Goal: Information Seeking & Learning: Learn about a topic

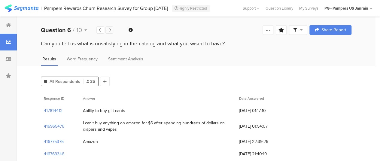
click at [110, 30] on icon at bounding box center [109, 30] width 3 height 4
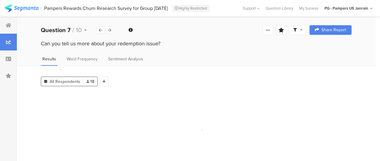
drag, startPoint x: 163, startPoint y: 44, endPoint x: 33, endPoint y: 43, distance: 130.6
click at [33, 43] on div "Can you tell us more about your redemption issue?" at bounding box center [196, 45] width 358 height 10
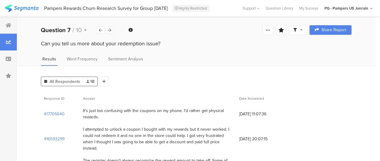
drag, startPoint x: 165, startPoint y: 45, endPoint x: 20, endPoint y: 44, distance: 145.6
click at [20, 44] on div "Can you tell us more about your redemption issue?" at bounding box center [196, 45] width 358 height 10
copy div "Can you tell us more about your redemption issue?"
click at [108, 30] on icon at bounding box center [109, 30] width 3 height 4
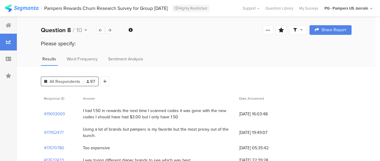
drag, startPoint x: 79, startPoint y: 46, endPoint x: 41, endPoint y: 43, distance: 37.3
click at [41, 43] on div "Please specify:" at bounding box center [196, 44] width 310 height 8
copy div "Please specify:"
click at [110, 29] on icon at bounding box center [109, 30] width 3 height 4
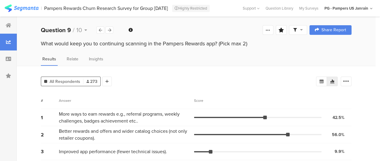
drag, startPoint x: 253, startPoint y: 45, endPoint x: 38, endPoint y: 46, distance: 214.9
click at [38, 46] on div "What would keep you to continuing scanning in the Pampers Rewards app? (Pick ma…" at bounding box center [196, 45] width 358 height 10
copy div "What would keep you to continuing scanning in the Pampers Rewards app? (Pick ma…"
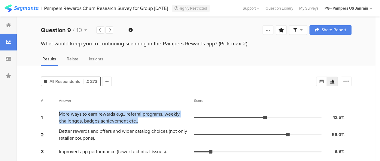
drag, startPoint x: 146, startPoint y: 122, endPoint x: 55, endPoint y: 115, distance: 91.2
click at [55, 115] on div "1 More ways to earn rewards e.g., referral programs, weekly challenges, badges …" at bounding box center [196, 117] width 310 height 17
copy div "More ways to earn rewards e.g., referral programs, weekly challenges, badges ac…"
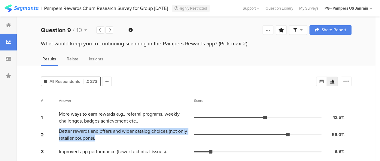
drag, startPoint x: 113, startPoint y: 140, endPoint x: 58, endPoint y: 131, distance: 55.7
click at [58, 131] on div "2 Better rewards and offers and wider catalog choices (not only retailer coupon…" at bounding box center [196, 134] width 310 height 17
copy div "Better rewards and offers and wider catalog choices (not only retailer coupons)."
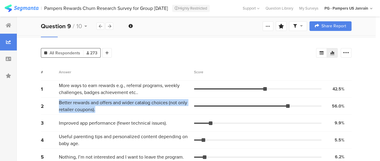
scroll to position [56, 0]
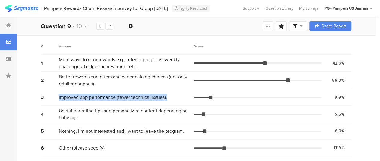
drag, startPoint x: 174, startPoint y: 98, endPoint x: 48, endPoint y: 99, distance: 126.1
click at [48, 99] on div "3 Improved app performance (fewer technical issues). 9.9% 27 votes" at bounding box center [196, 97] width 310 height 17
copy div "Improved app performance (fewer technical issues)."
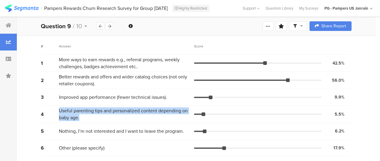
drag, startPoint x: 95, startPoint y: 122, endPoint x: 51, endPoint y: 114, distance: 45.0
click at [51, 114] on div "4 Useful parenting tips and personalized content depending on baby age. [DEMOGR…" at bounding box center [196, 114] width 310 height 17
copy div "Useful parenting tips and personalized content depending on baby age."
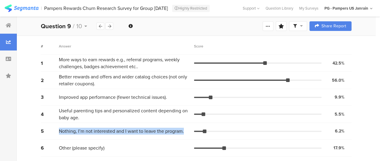
drag, startPoint x: 186, startPoint y: 132, endPoint x: 52, endPoint y: 133, distance: 133.9
click at [52, 133] on div "5 Nothing, I’m not interested and I want to leave the program. 6.2% 17 votes" at bounding box center [196, 131] width 310 height 17
copy div "Nothing, I’m not interested and I want to leave the program."
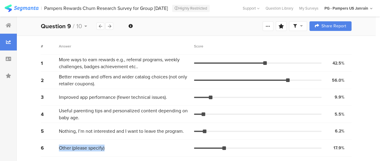
drag, startPoint x: 85, startPoint y: 149, endPoint x: 47, endPoint y: 149, distance: 38.4
click at [47, 149] on div "6 Other (please specify) 17.9% 49 votes" at bounding box center [196, 148] width 310 height 17
copy div "Other (please specify)"
click at [110, 24] on icon at bounding box center [109, 26] width 3 height 4
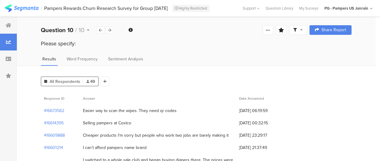
drag, startPoint x: 80, startPoint y: 45, endPoint x: 22, endPoint y: 46, distance: 57.6
click at [22, 46] on div "Please specify:" at bounding box center [196, 45] width 358 height 10
copy div "Please specify:"
